Goal: Task Accomplishment & Management: Manage account settings

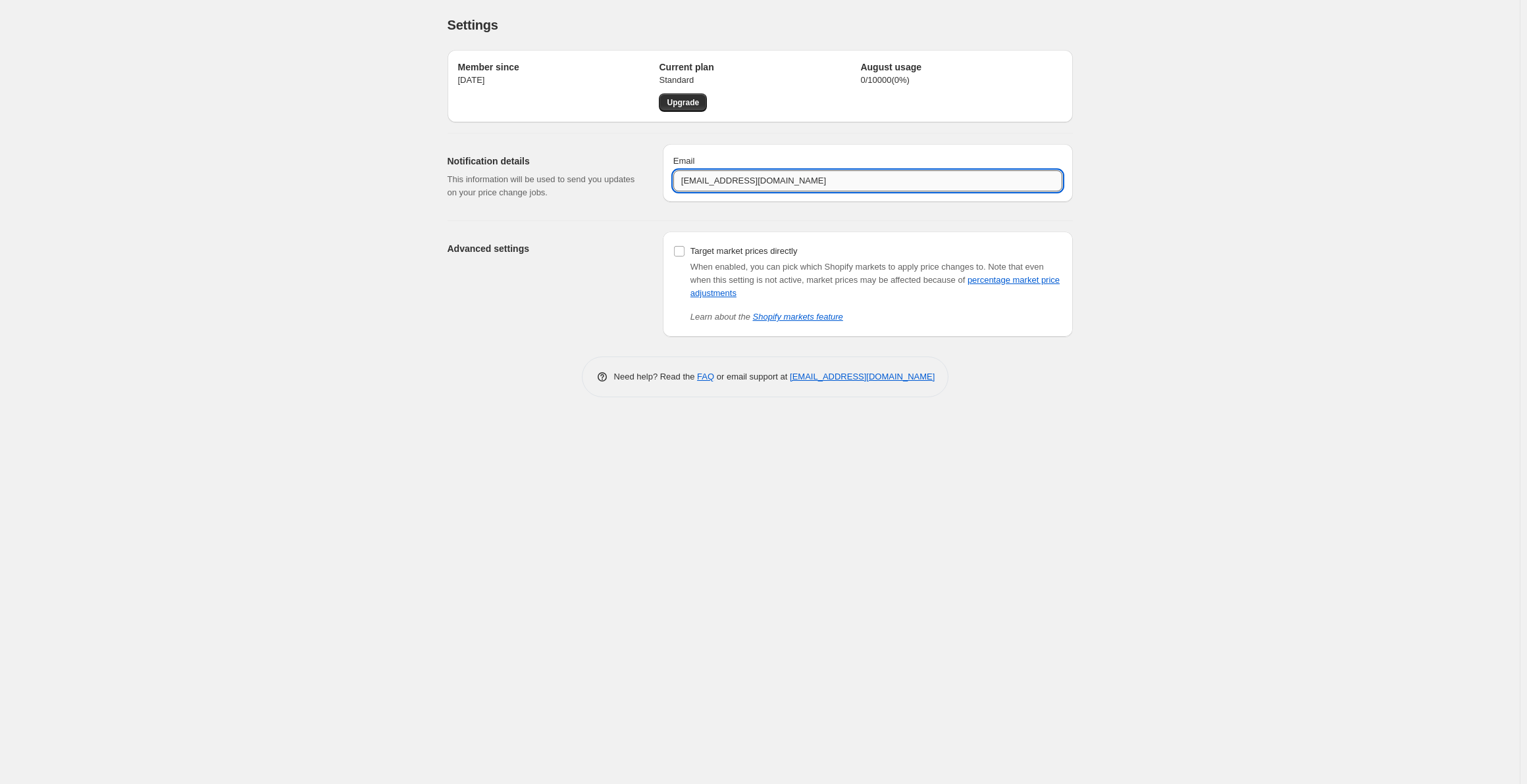
click at [803, 188] on input "[EMAIL_ADDRESS][DOMAIN_NAME]" at bounding box center [867, 181] width 389 height 22
drag, startPoint x: 752, startPoint y: 182, endPoint x: 515, endPoint y: 144, distance: 240.0
click at [515, 144] on div "Notification details This information will be used to send you updates on your …" at bounding box center [754, 171] width 635 height 76
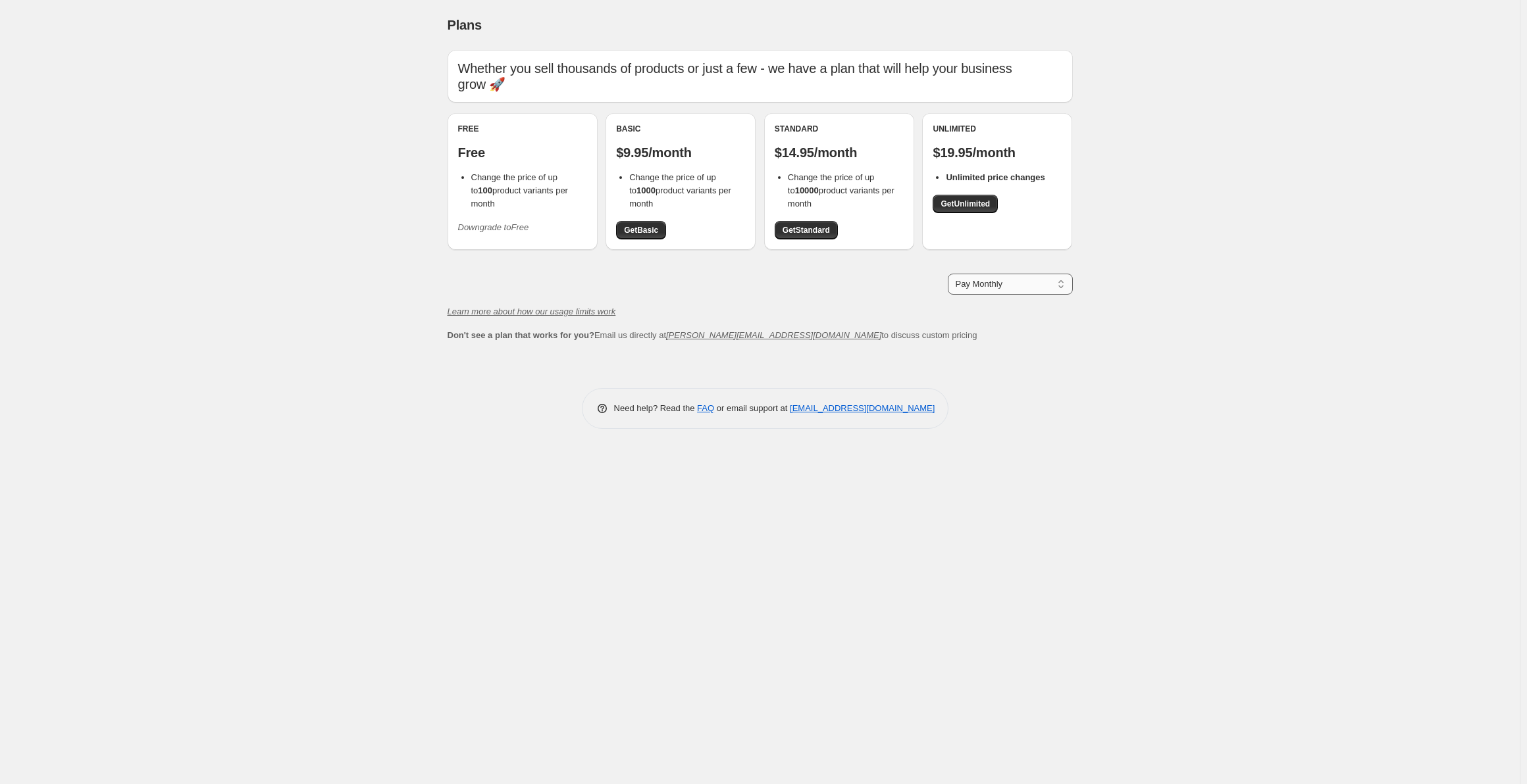
click at [1004, 283] on select "Pay Monthly Pay Yearly (Save 16%)" at bounding box center [1010, 285] width 125 height 22
click at [509, 222] on icon "Downgrade to Free" at bounding box center [493, 227] width 71 height 10
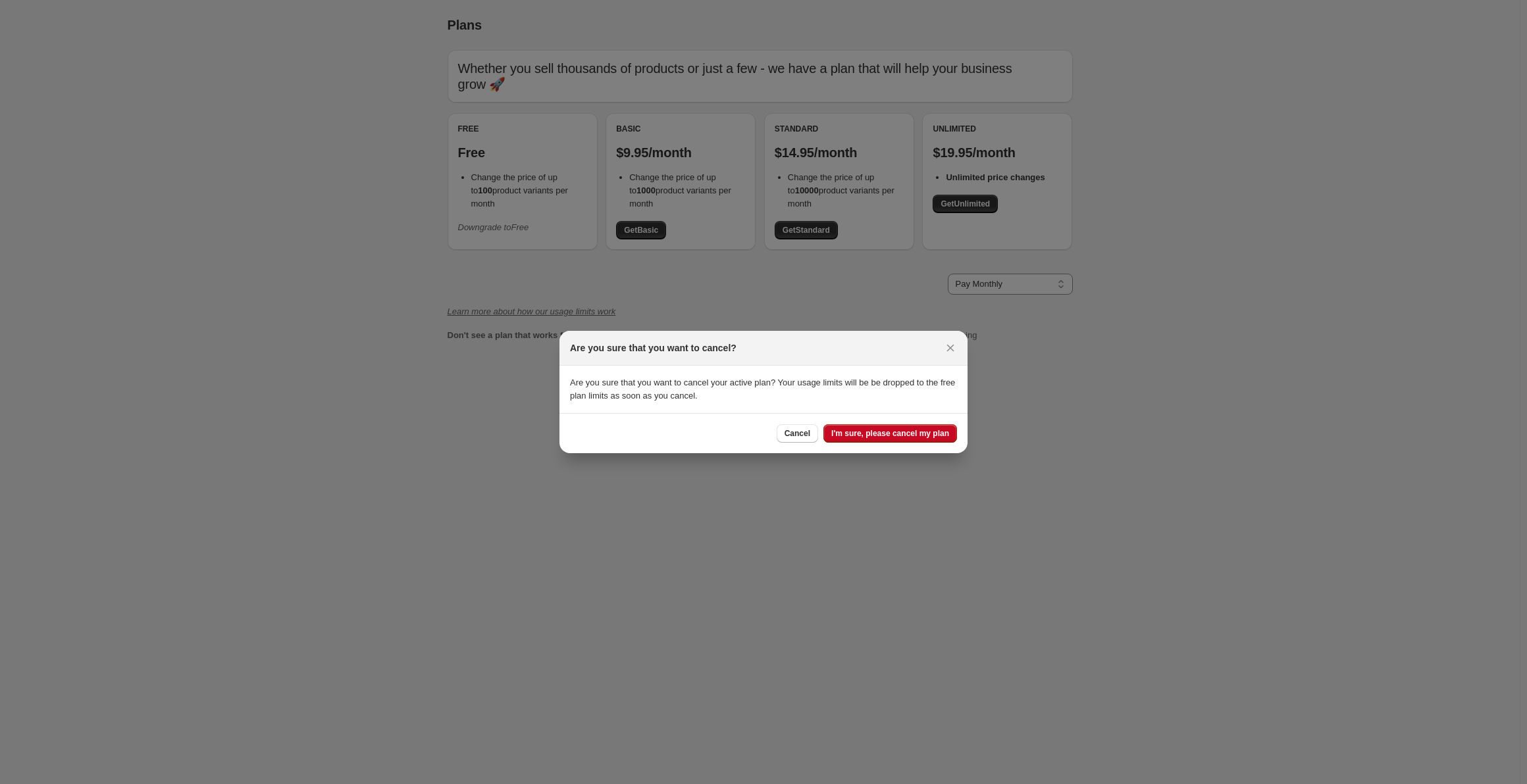
click at [903, 436] on span "I'm sure, please cancel my plan" at bounding box center [890, 434] width 117 height 11
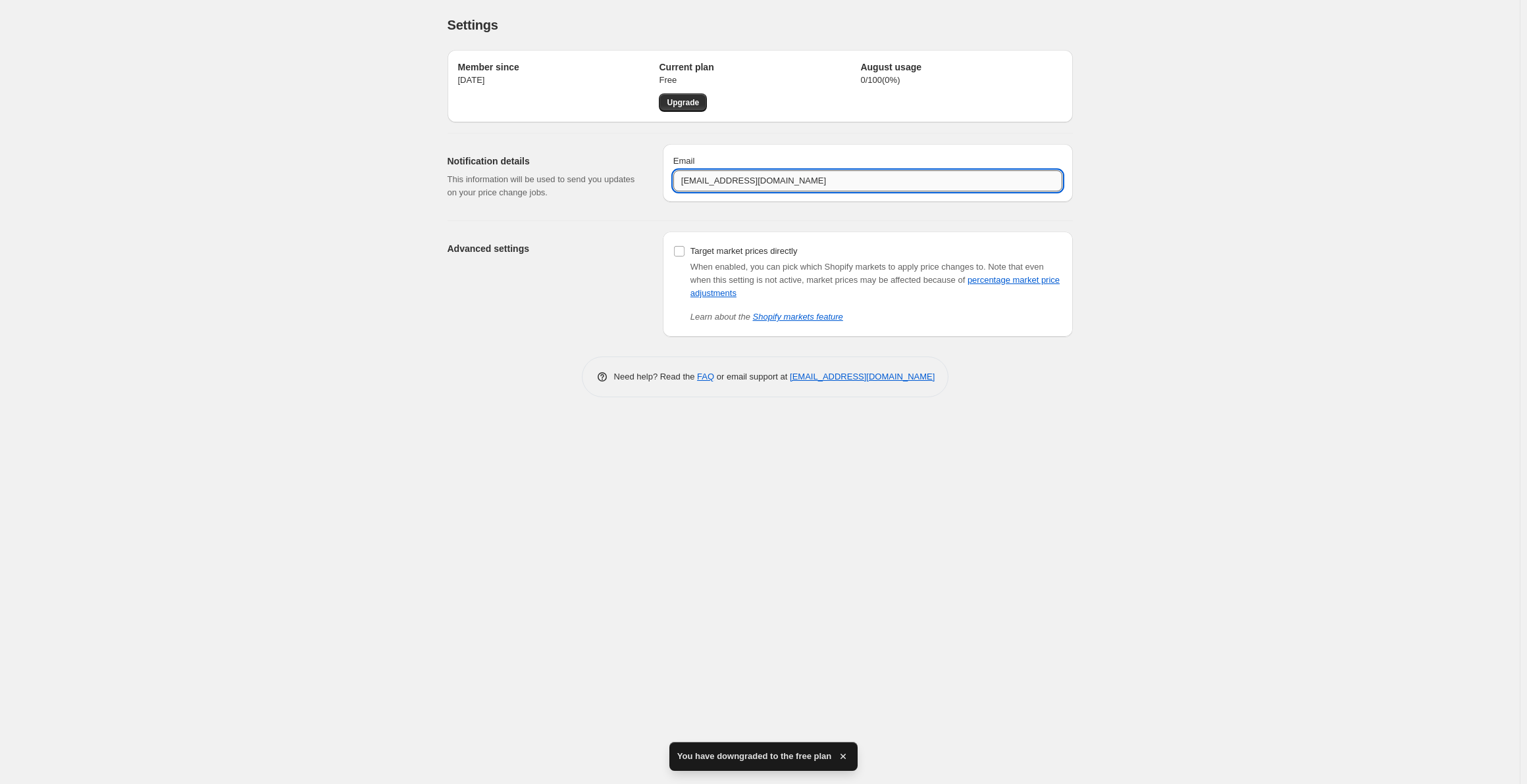
click at [751, 182] on input "danecommercecol@gmail.com" at bounding box center [867, 181] width 389 height 22
drag, startPoint x: 750, startPoint y: 184, endPoint x: 457, endPoint y: 153, distance: 294.6
click at [463, 156] on div "Notification details This information will be used to send you updates on your …" at bounding box center [754, 171] width 635 height 76
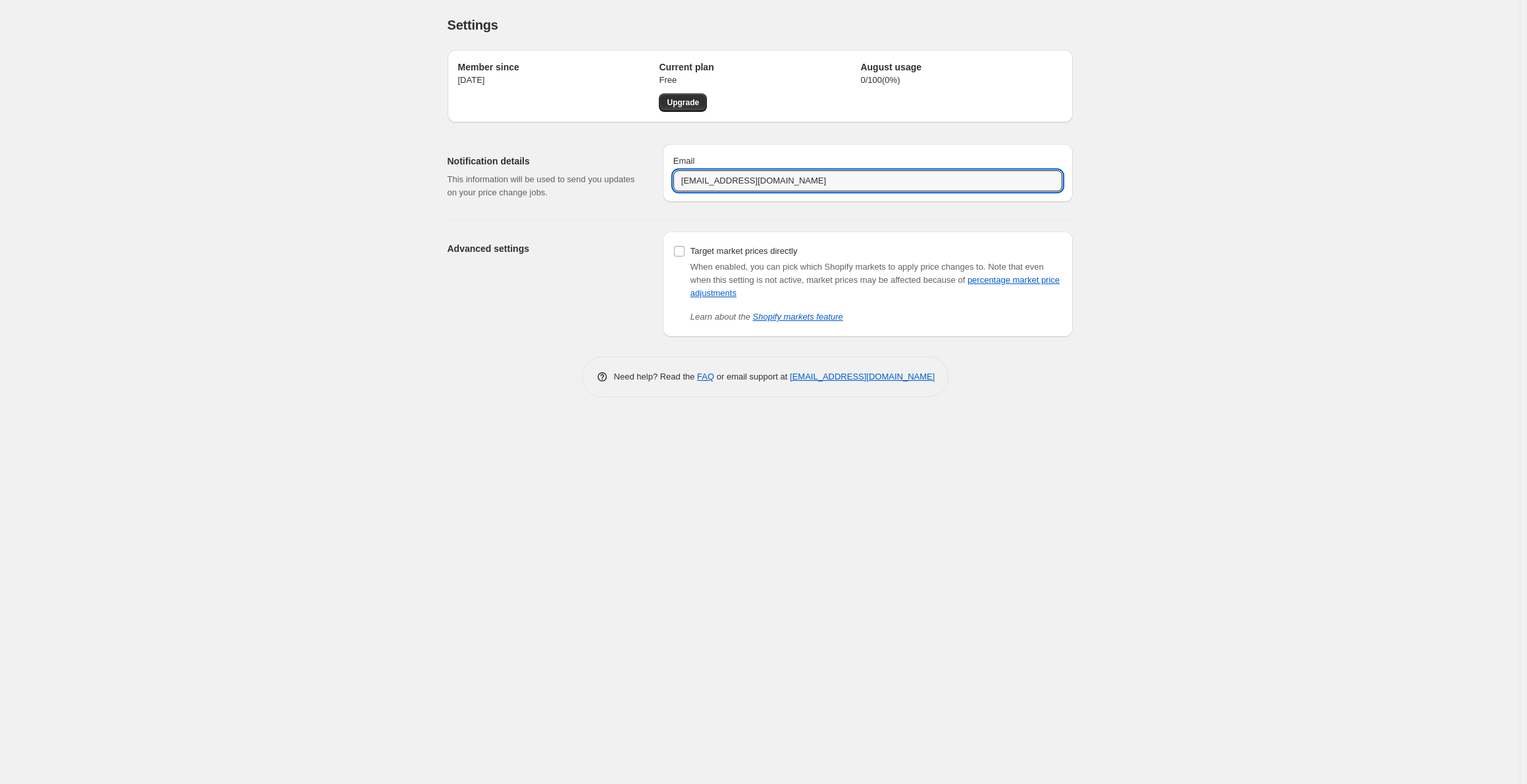
type input "osnaideralgarinh@gmail.com"
